Goal: Transaction & Acquisition: Book appointment/travel/reservation

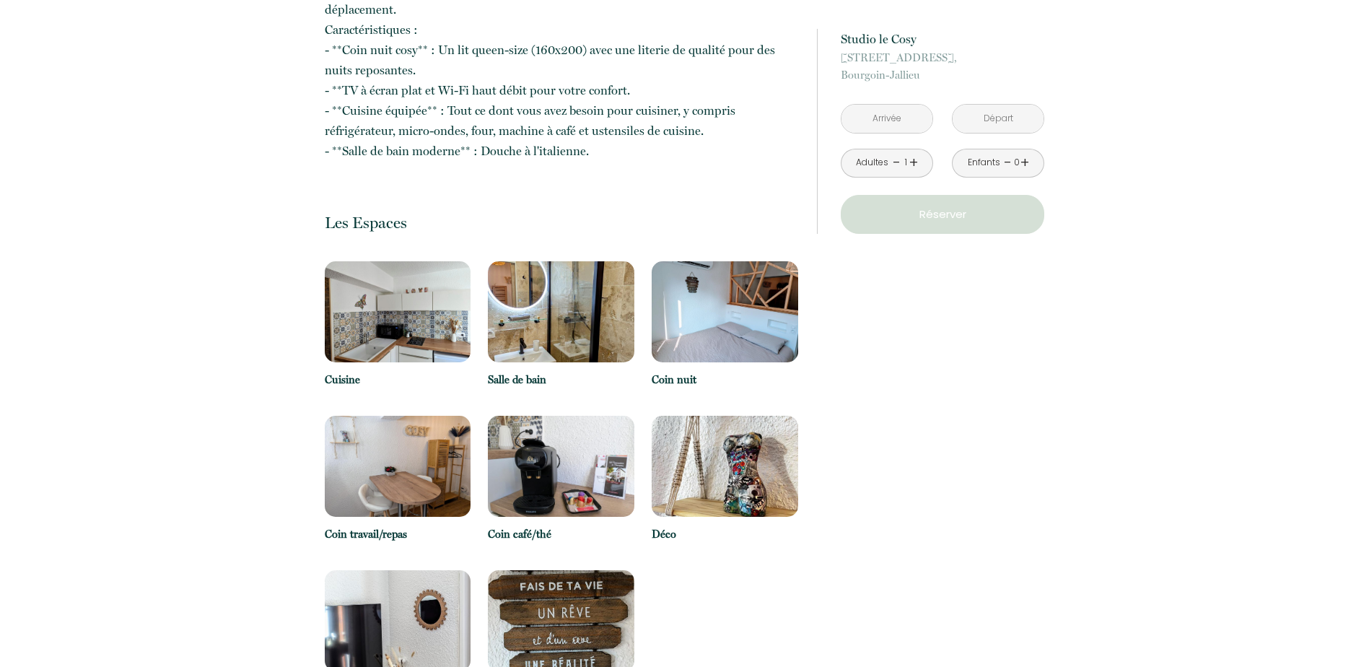
scroll to position [794, 0]
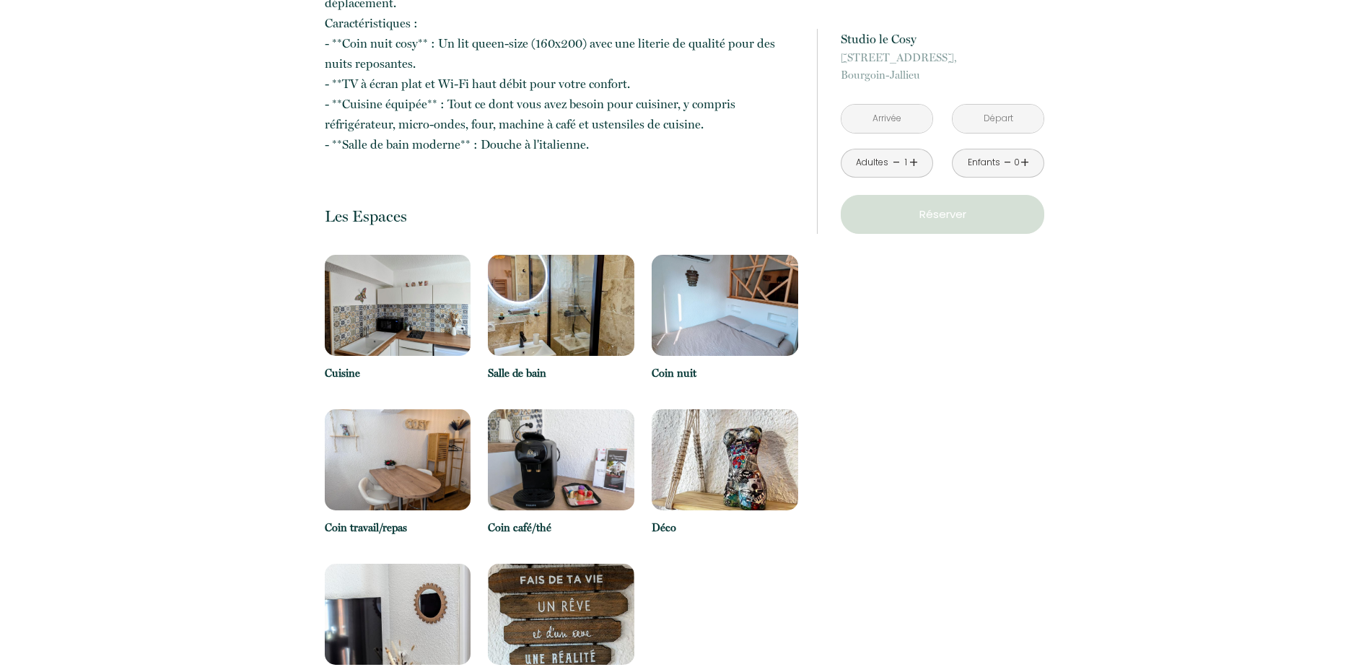
click at [398, 294] on img at bounding box center [398, 305] width 146 height 101
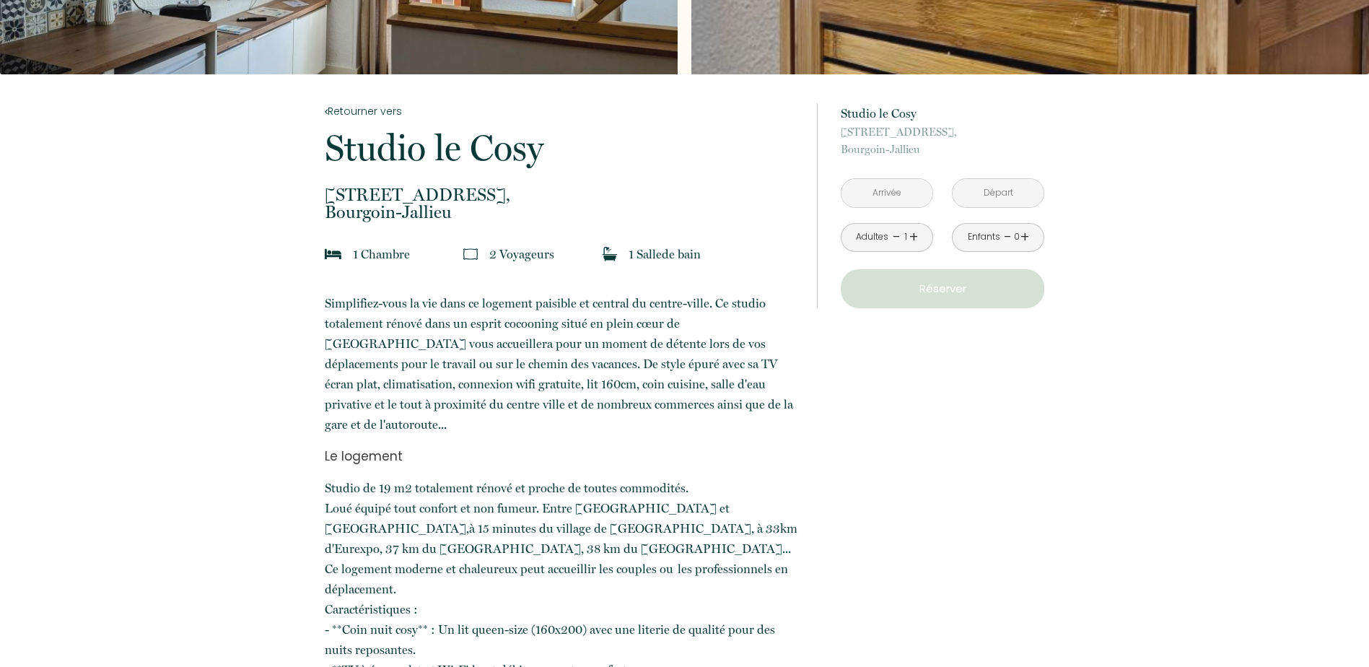
scroll to position [0, 0]
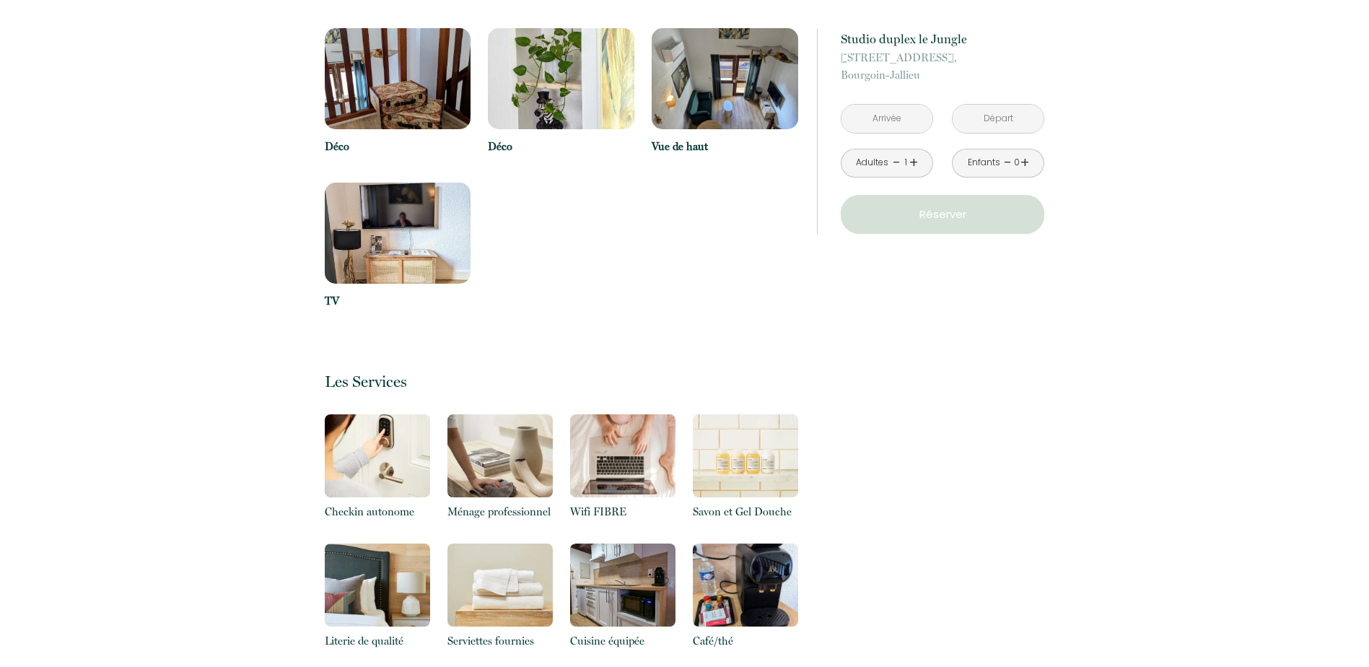
scroll to position [1154, 0]
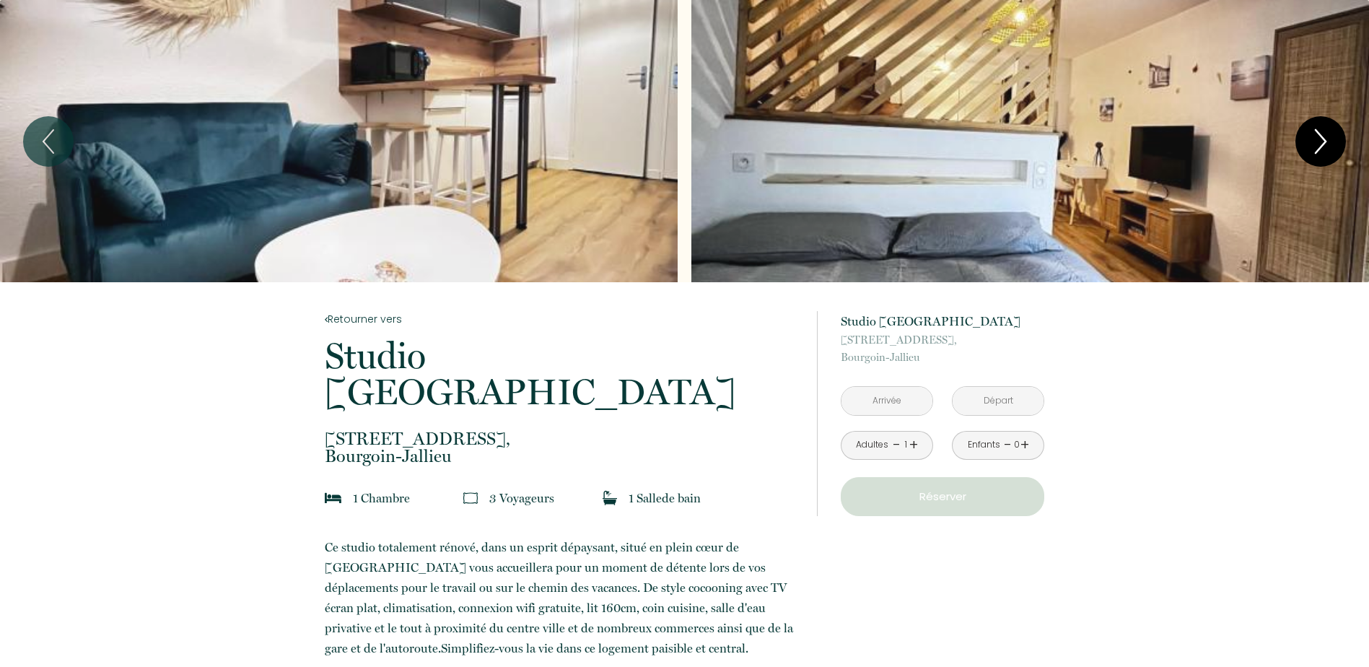
click at [1324, 136] on icon "Next" at bounding box center [1320, 141] width 30 height 43
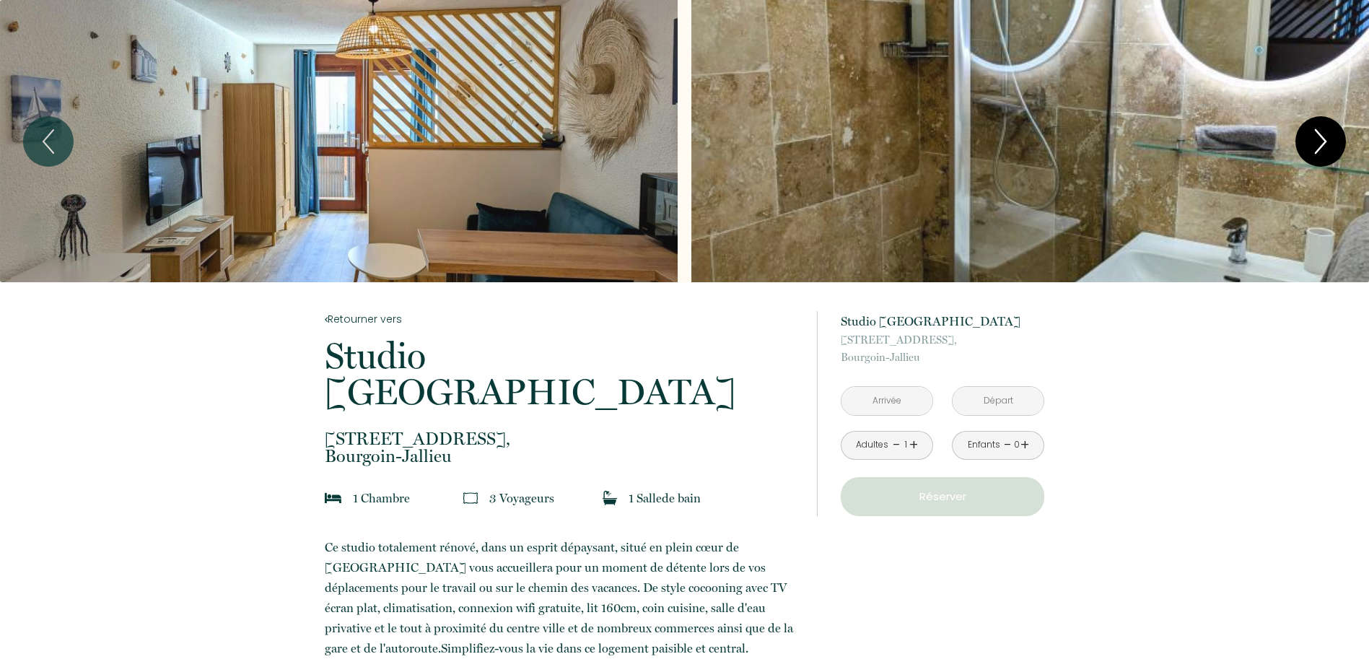
click at [1326, 136] on icon "Next" at bounding box center [1320, 141] width 30 height 43
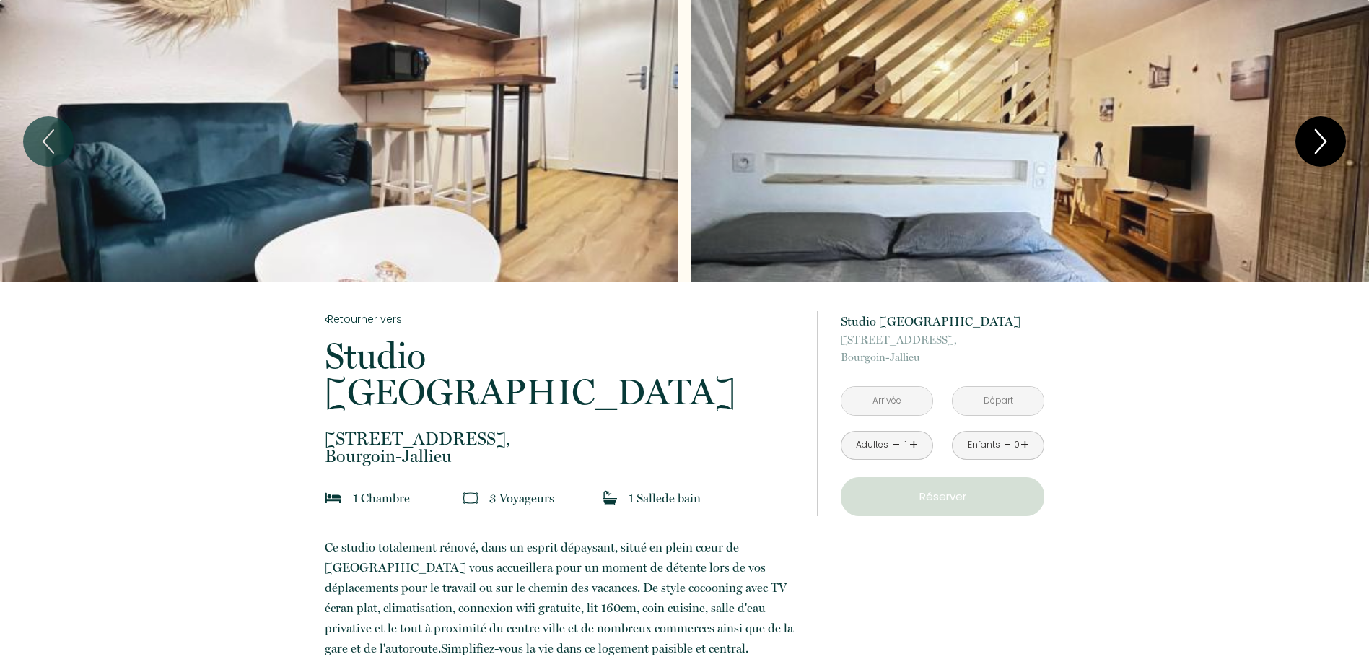
click at [1328, 138] on icon "Next" at bounding box center [1320, 141] width 30 height 43
